Goal: Navigation & Orientation: Go to known website

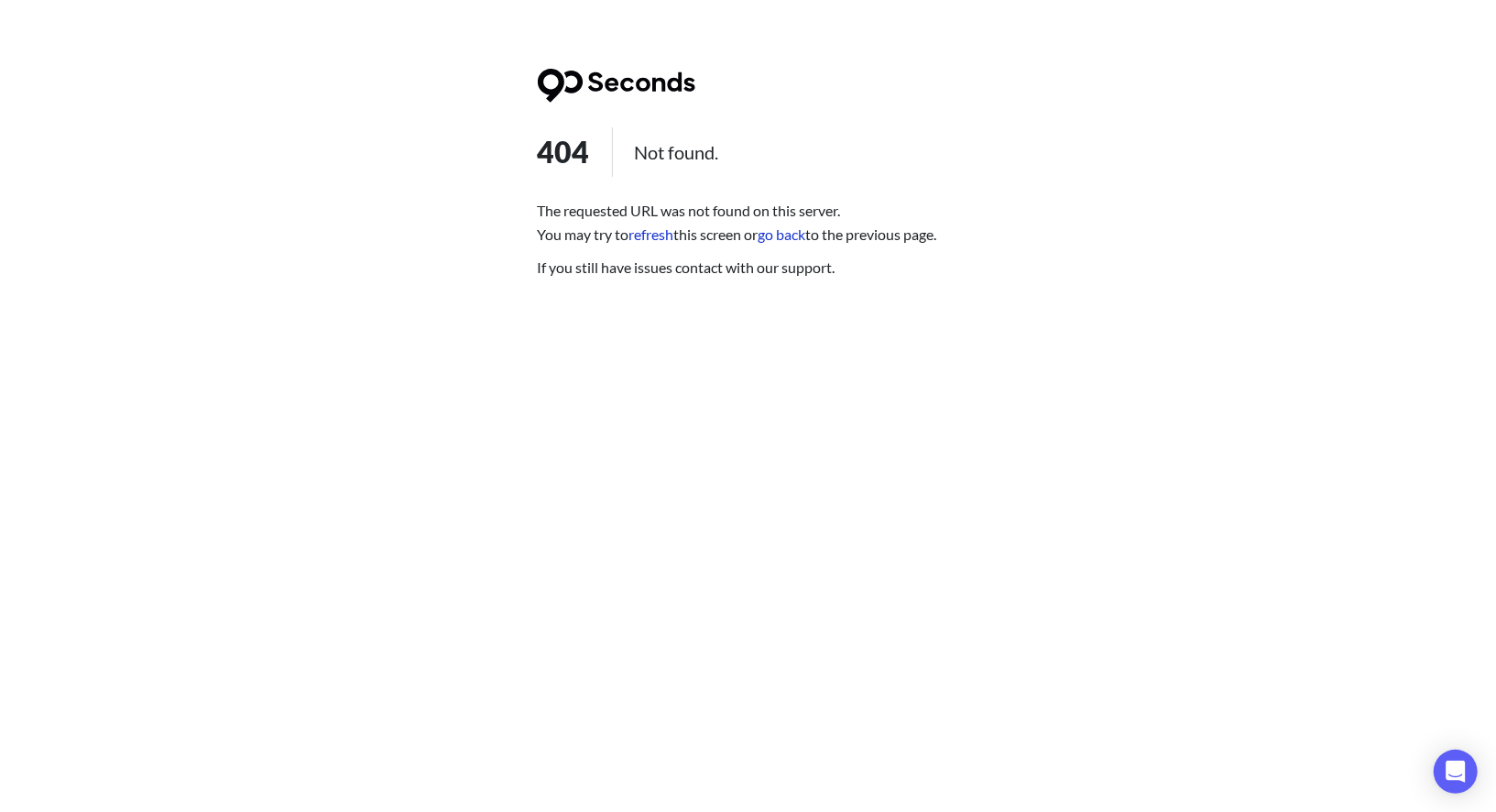
click at [657, 234] on link "refresh" at bounding box center [652, 234] width 45 height 18
